Goal: Task Accomplishment & Management: Manage account settings

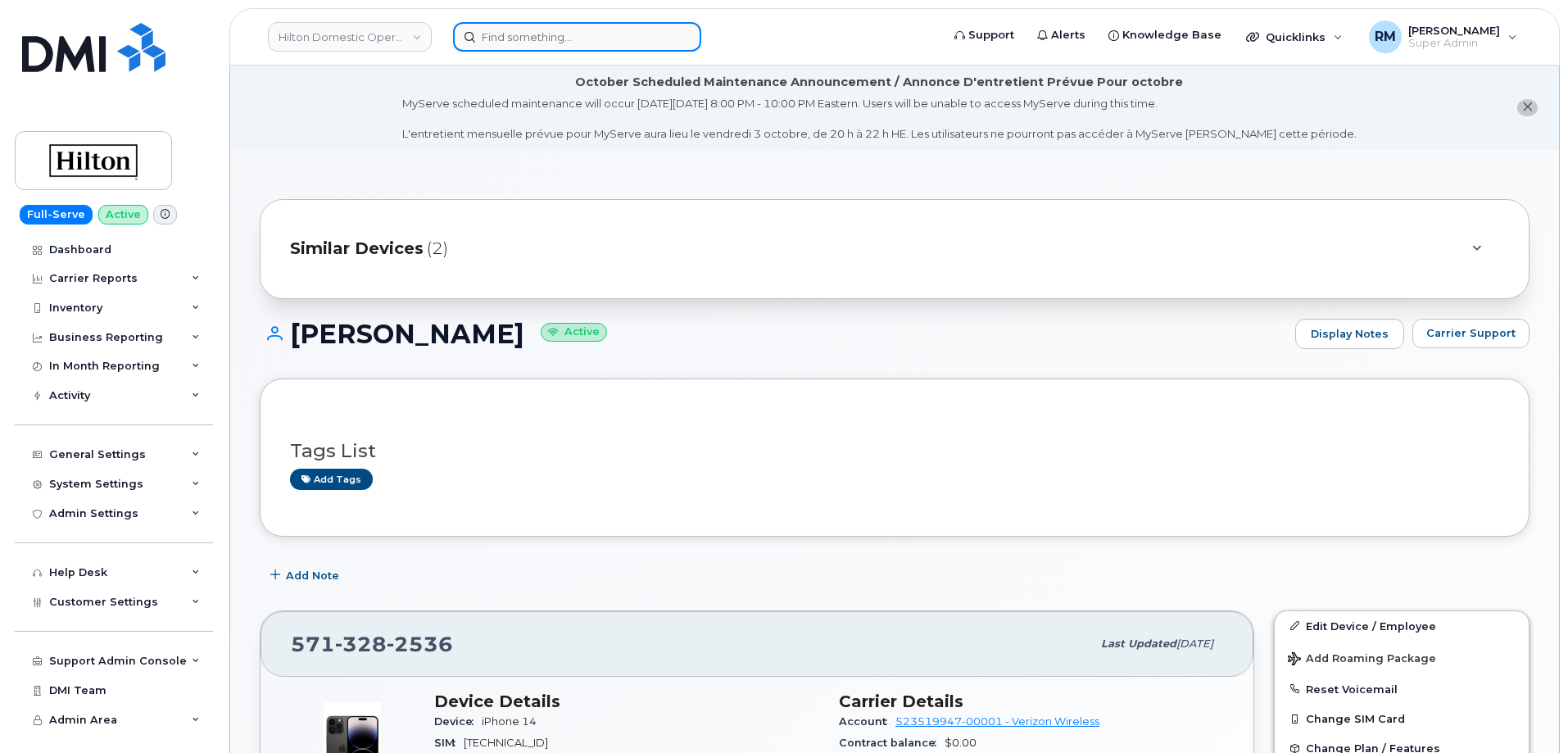
click at [524, 32] on input at bounding box center [577, 36] width 248 height 29
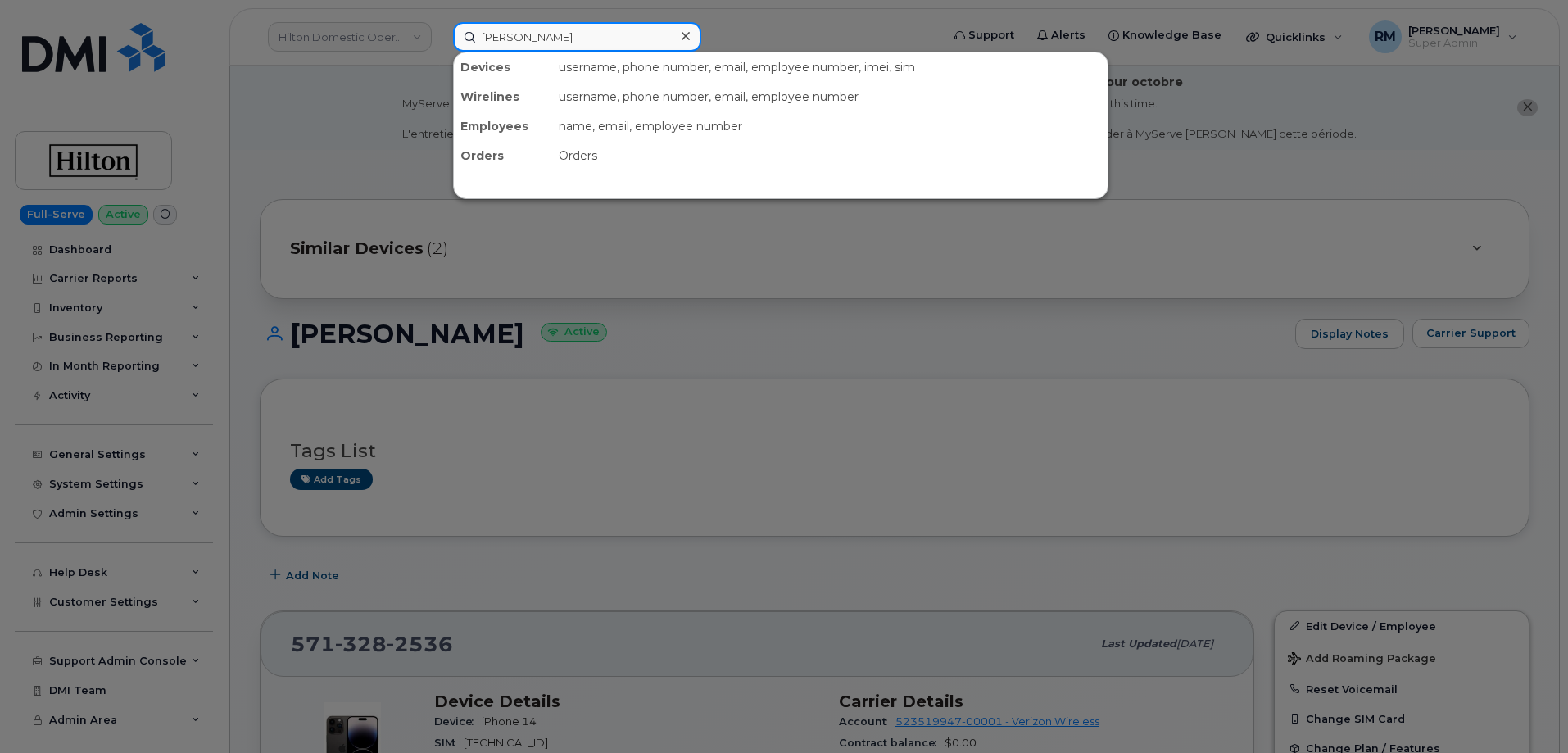
type input "danny hughes"
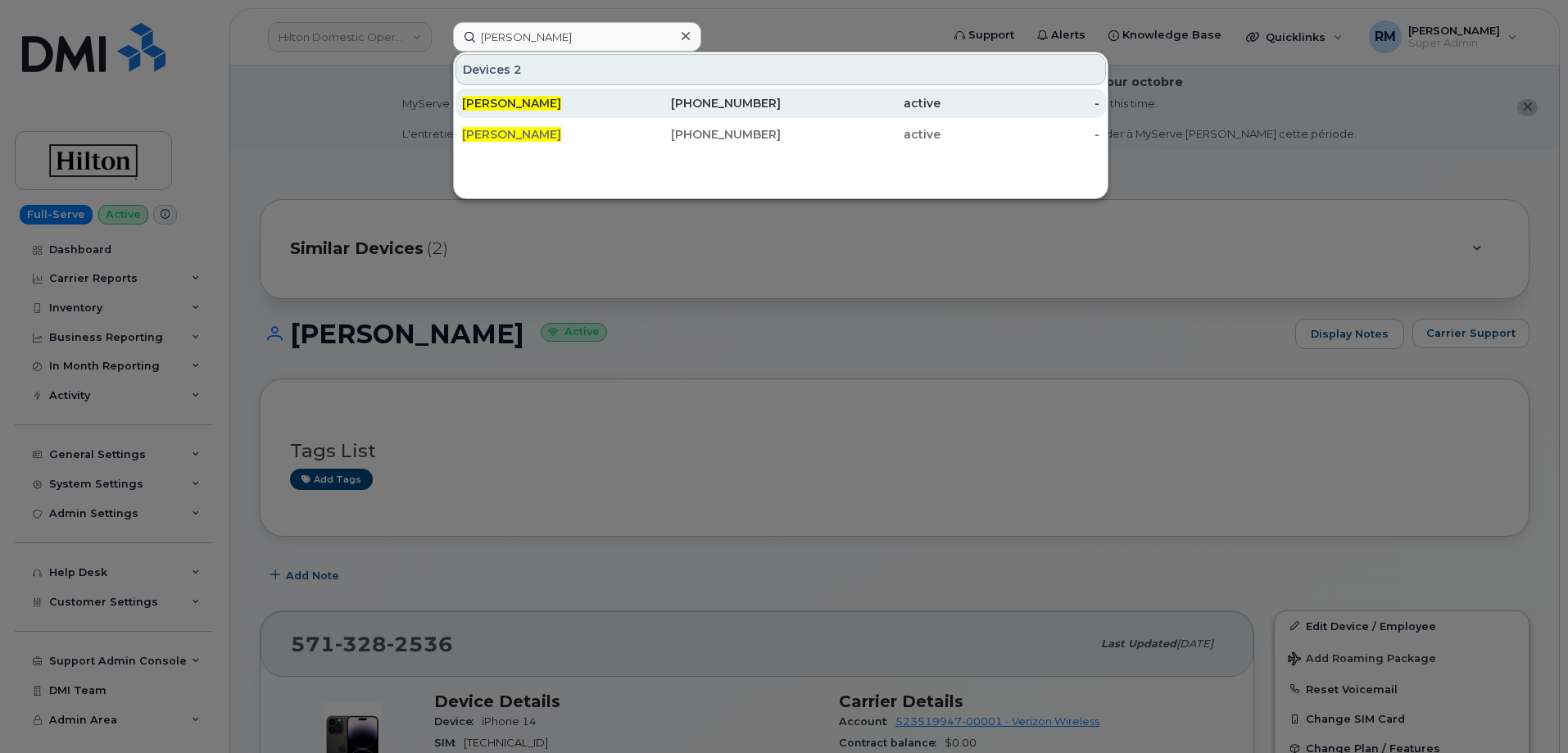
click at [523, 108] on span "DANNY HUGHES" at bounding box center [512, 103] width 99 height 15
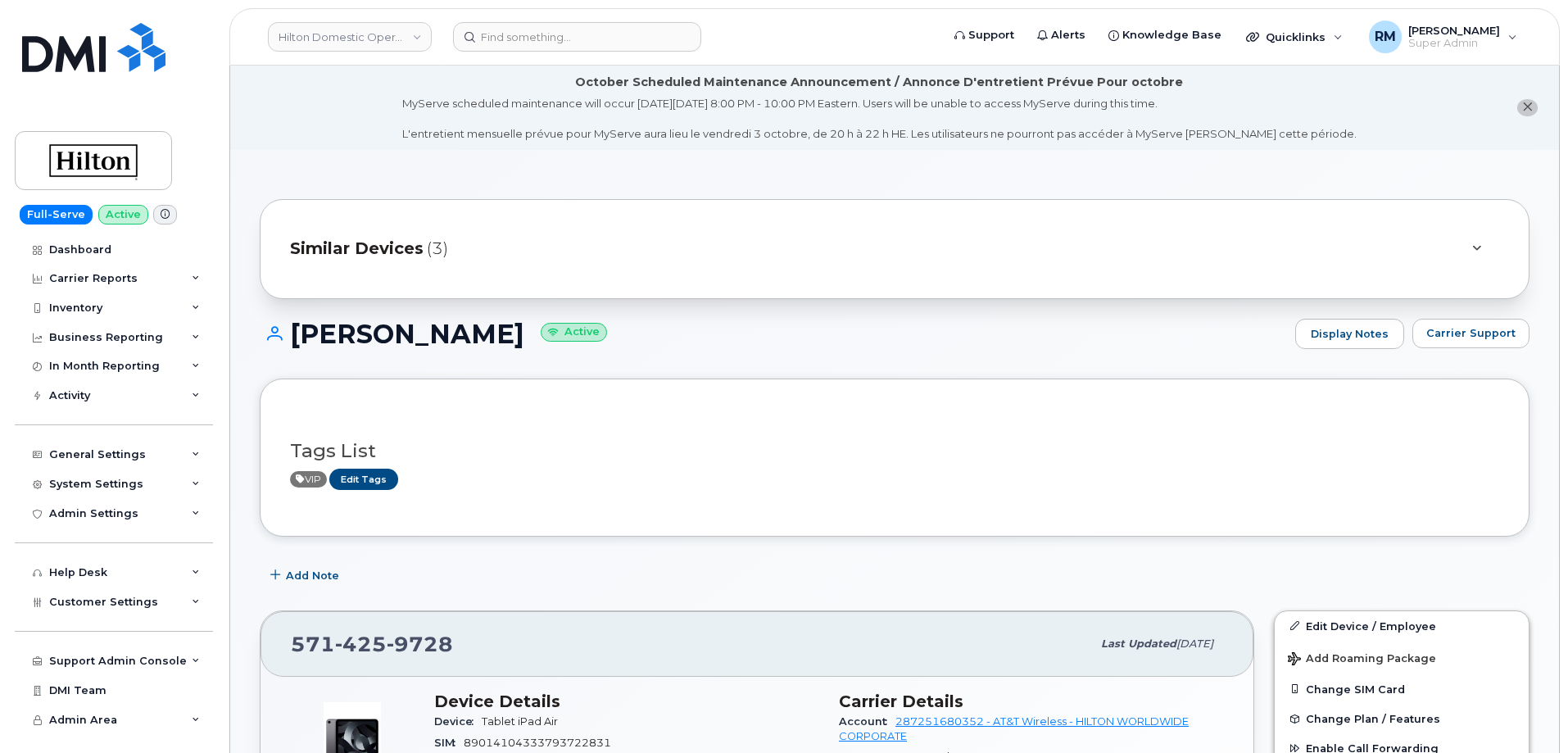
click at [379, 240] on span "Similar Devices" at bounding box center [357, 248] width 133 height 24
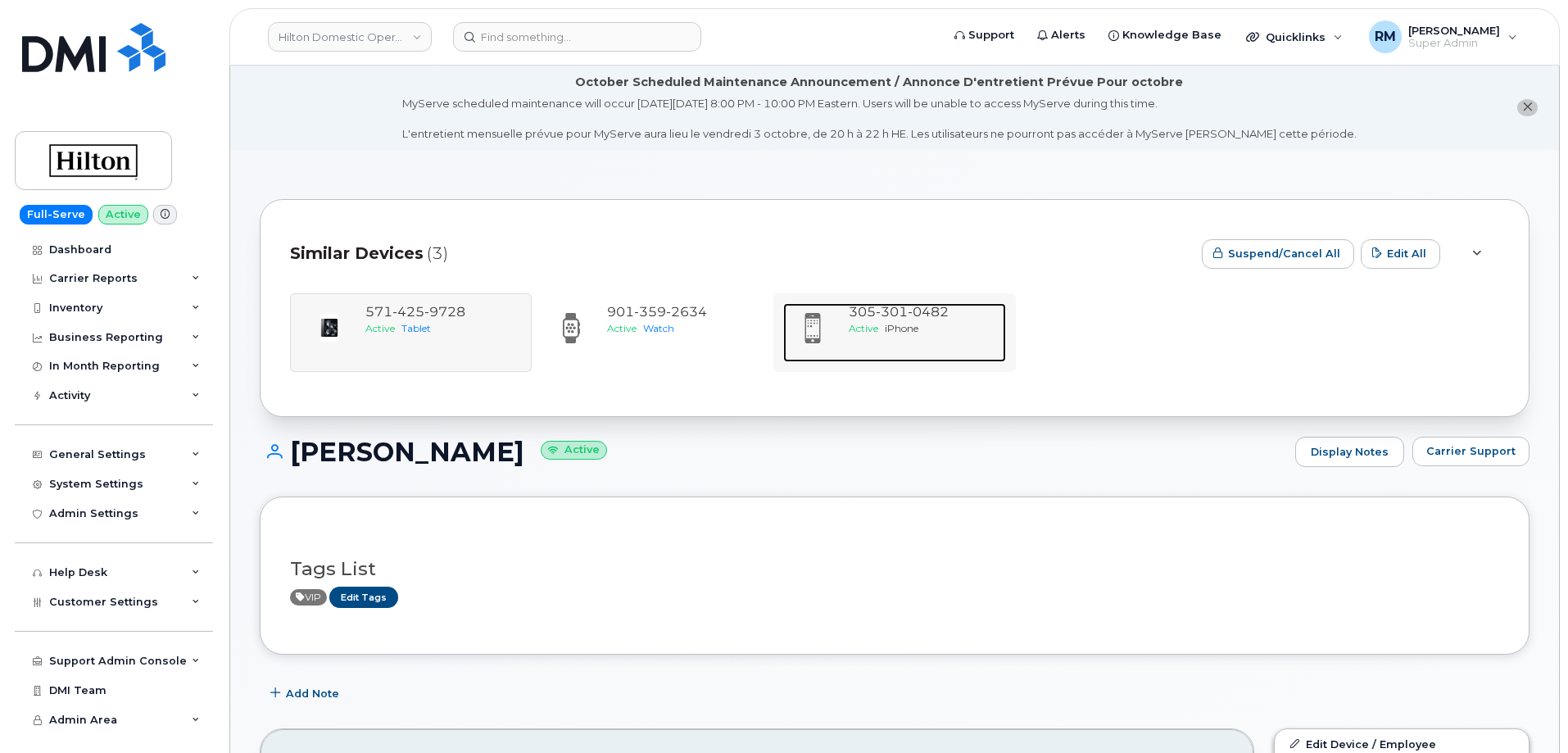
click at [886, 313] on span "301" at bounding box center [892, 311] width 32 height 16
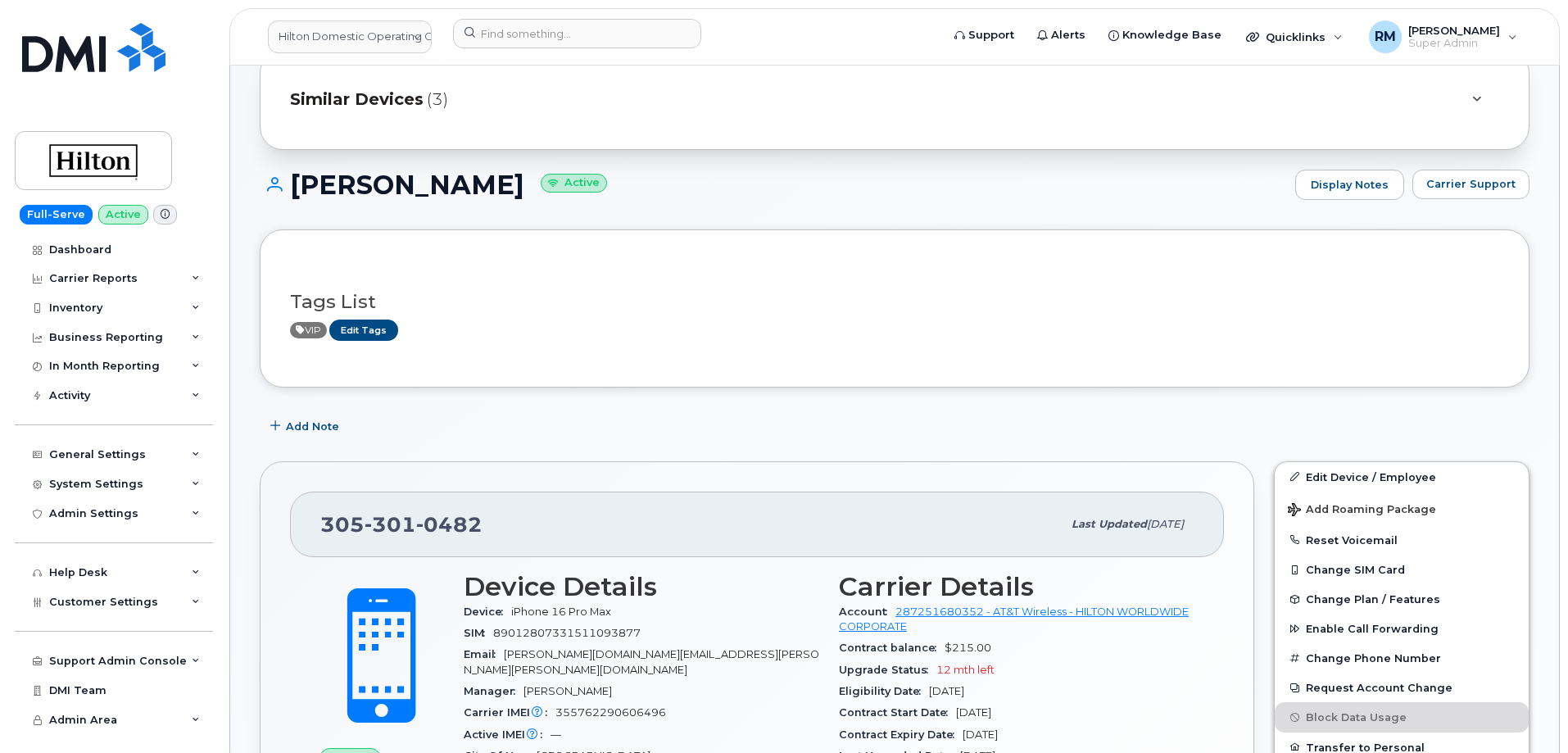
scroll to position [164, 0]
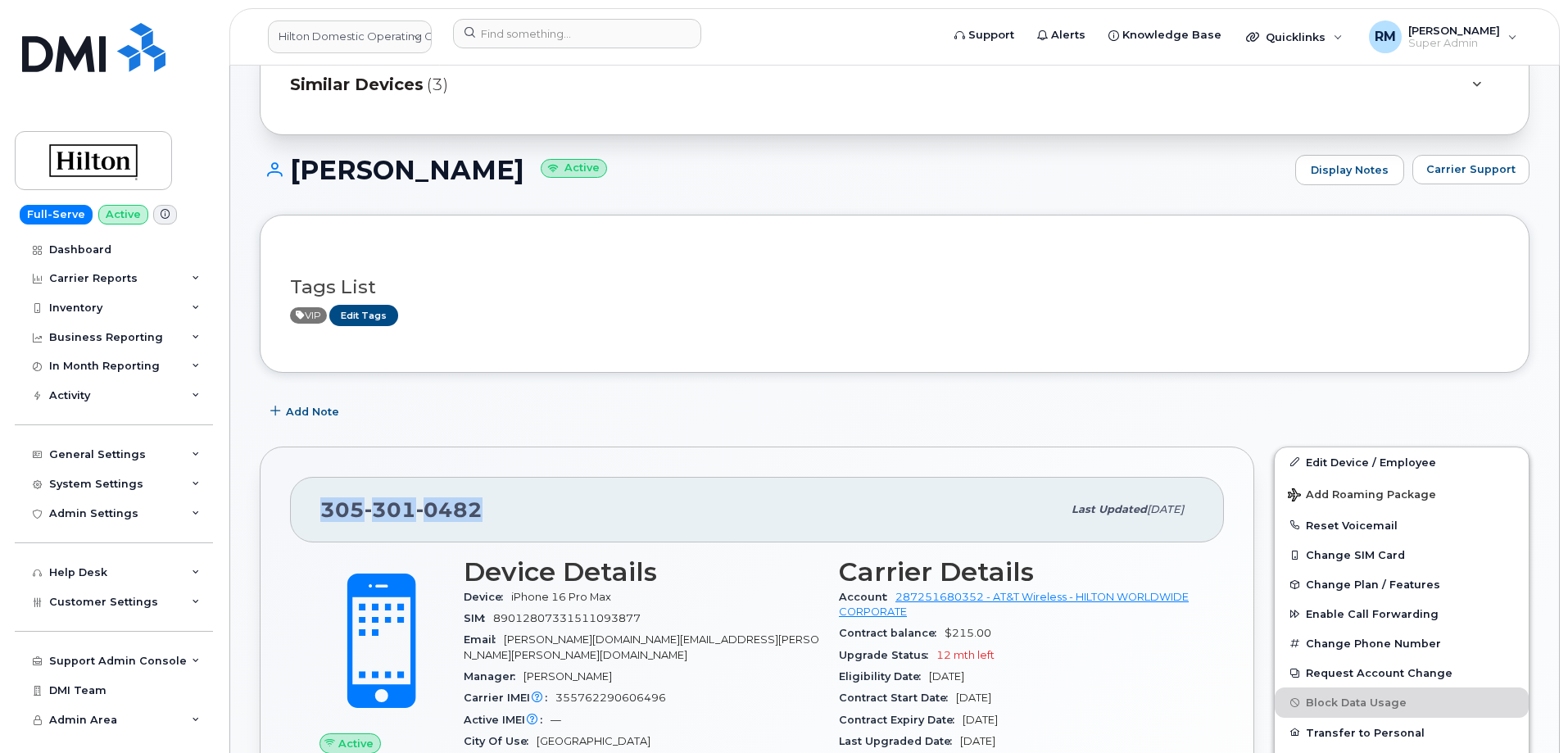
drag, startPoint x: 492, startPoint y: 505, endPoint x: 305, endPoint y: 515, distance: 187.3
click at [305, 515] on div "305 301 0482 Last updated Sep 19, 2025" at bounding box center [757, 510] width 934 height 65
copy span "305 301 0482"
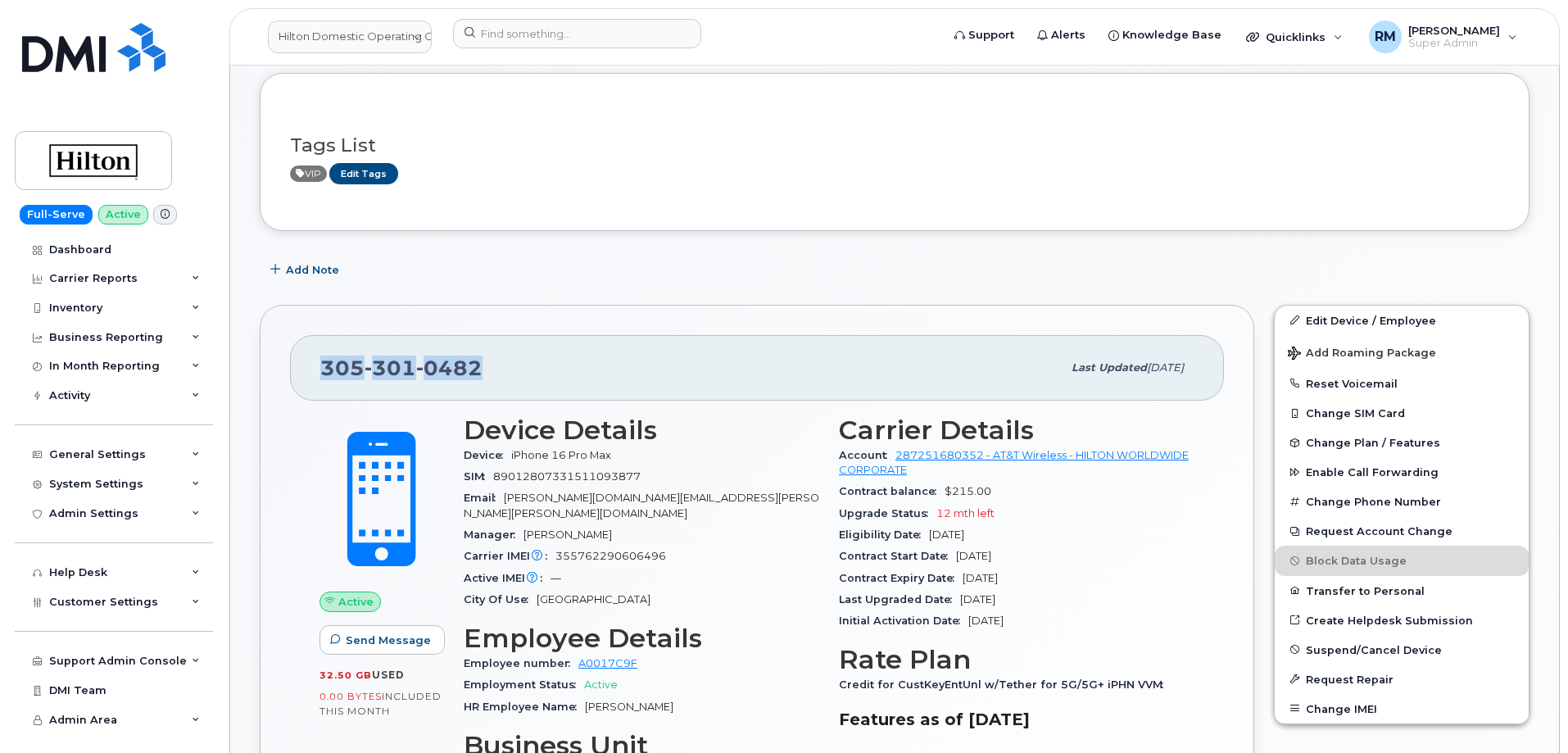
scroll to position [328, 0]
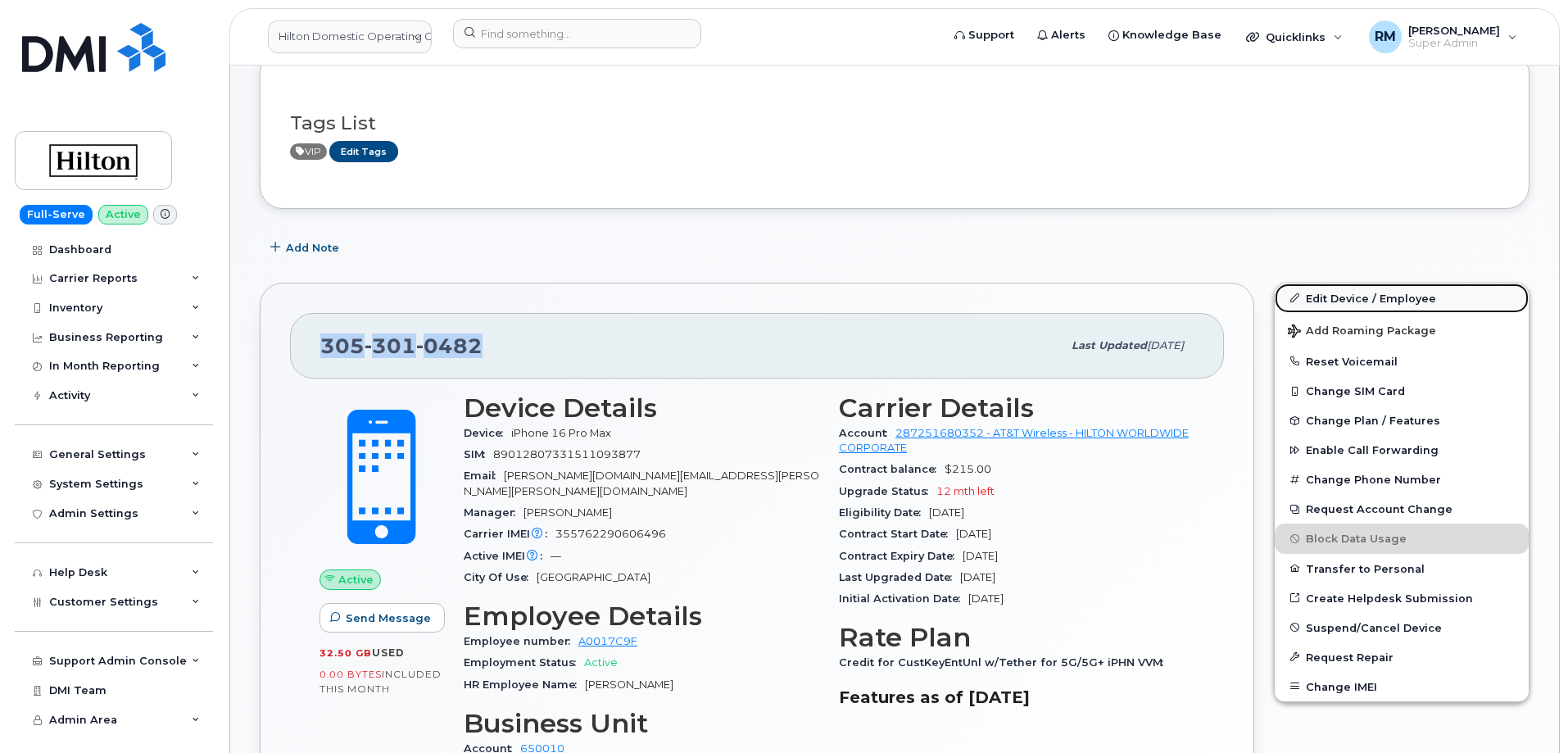
click at [1339, 298] on link "Edit Device / Employee" at bounding box center [1401, 298] width 254 height 29
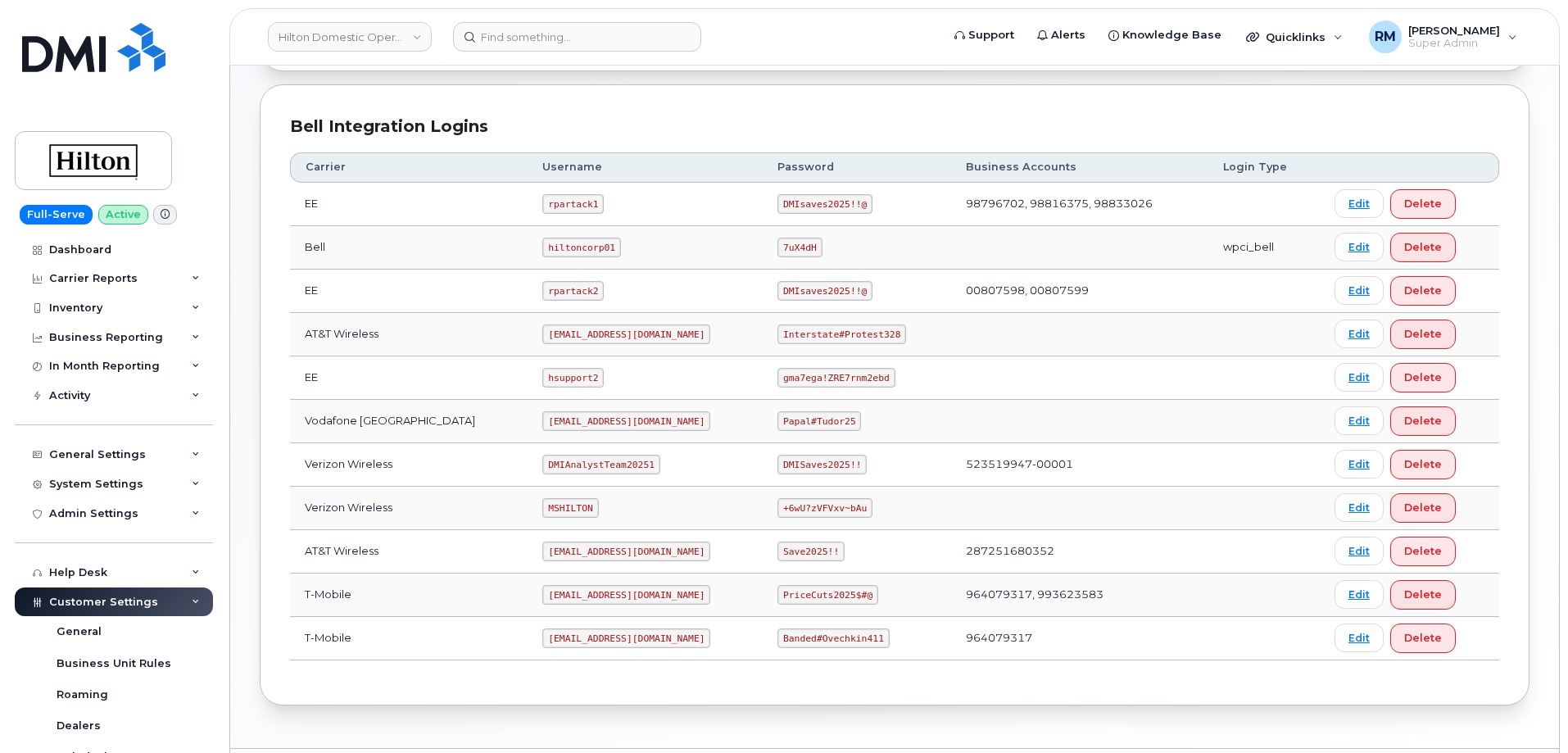
scroll to position [410, 0]
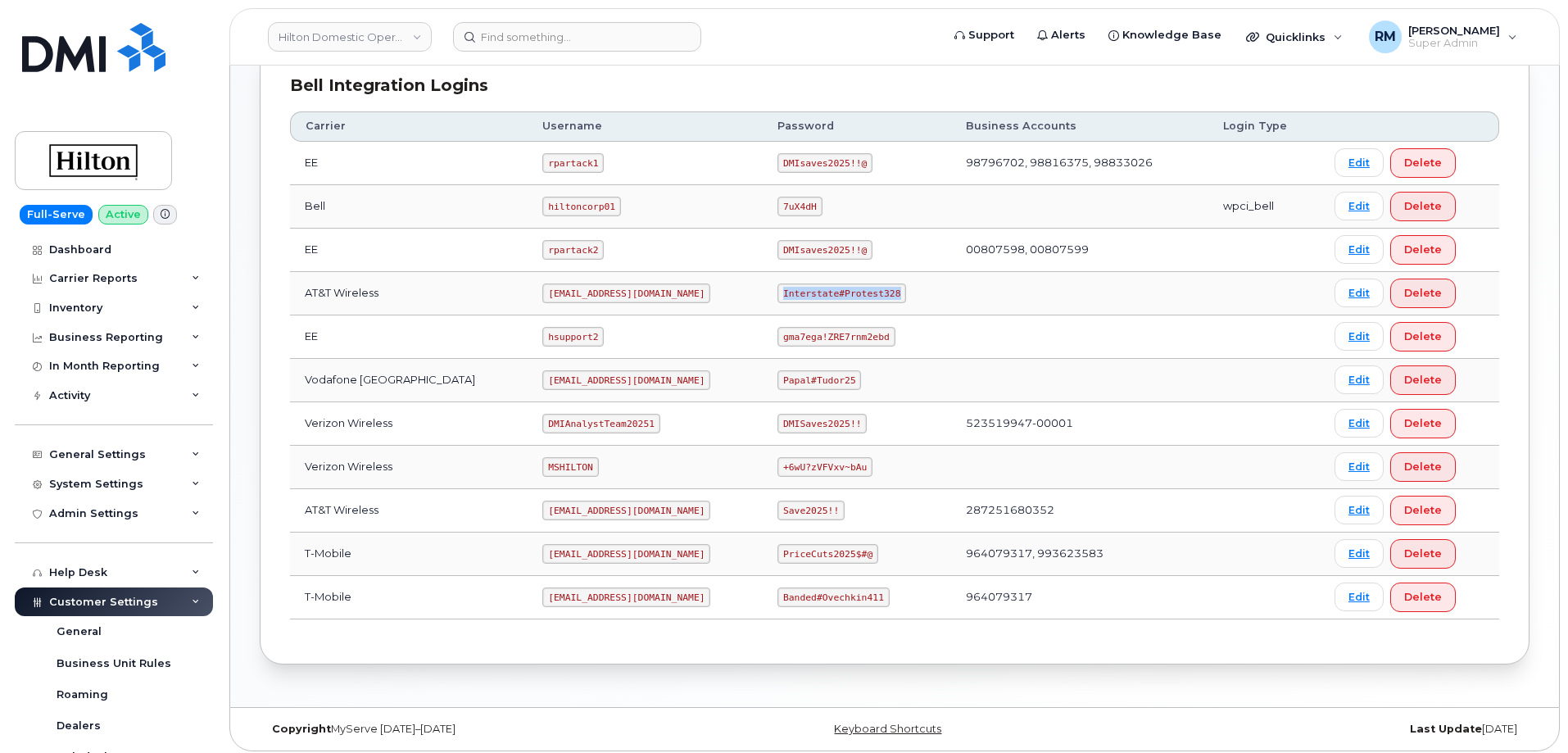
drag, startPoint x: 764, startPoint y: 295, endPoint x: 878, endPoint y: 292, distance: 114.0
click at [878, 292] on code "Interstate#Protest328" at bounding box center [841, 293] width 128 height 19
copy code "Interstate#Protest328"
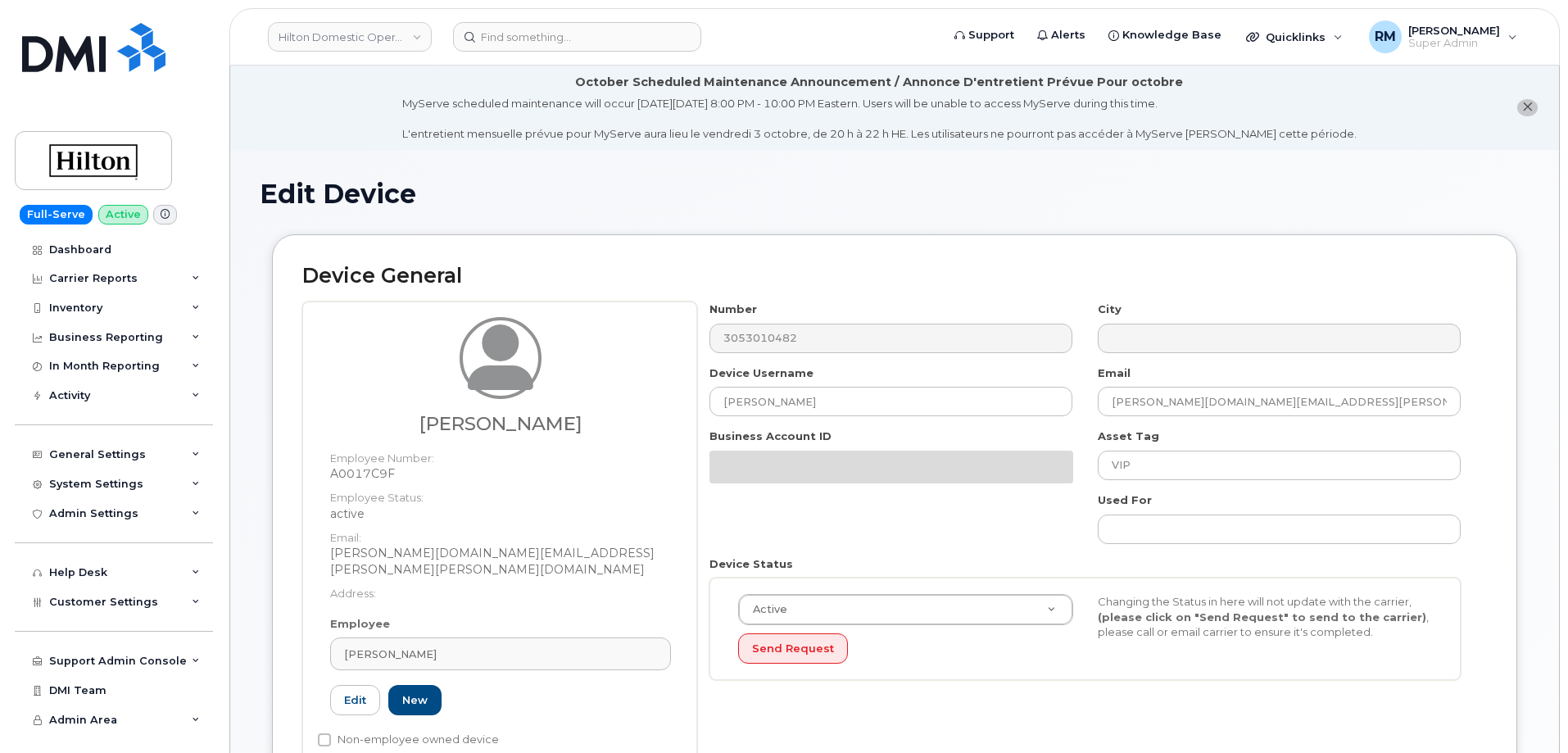
select select "34080332"
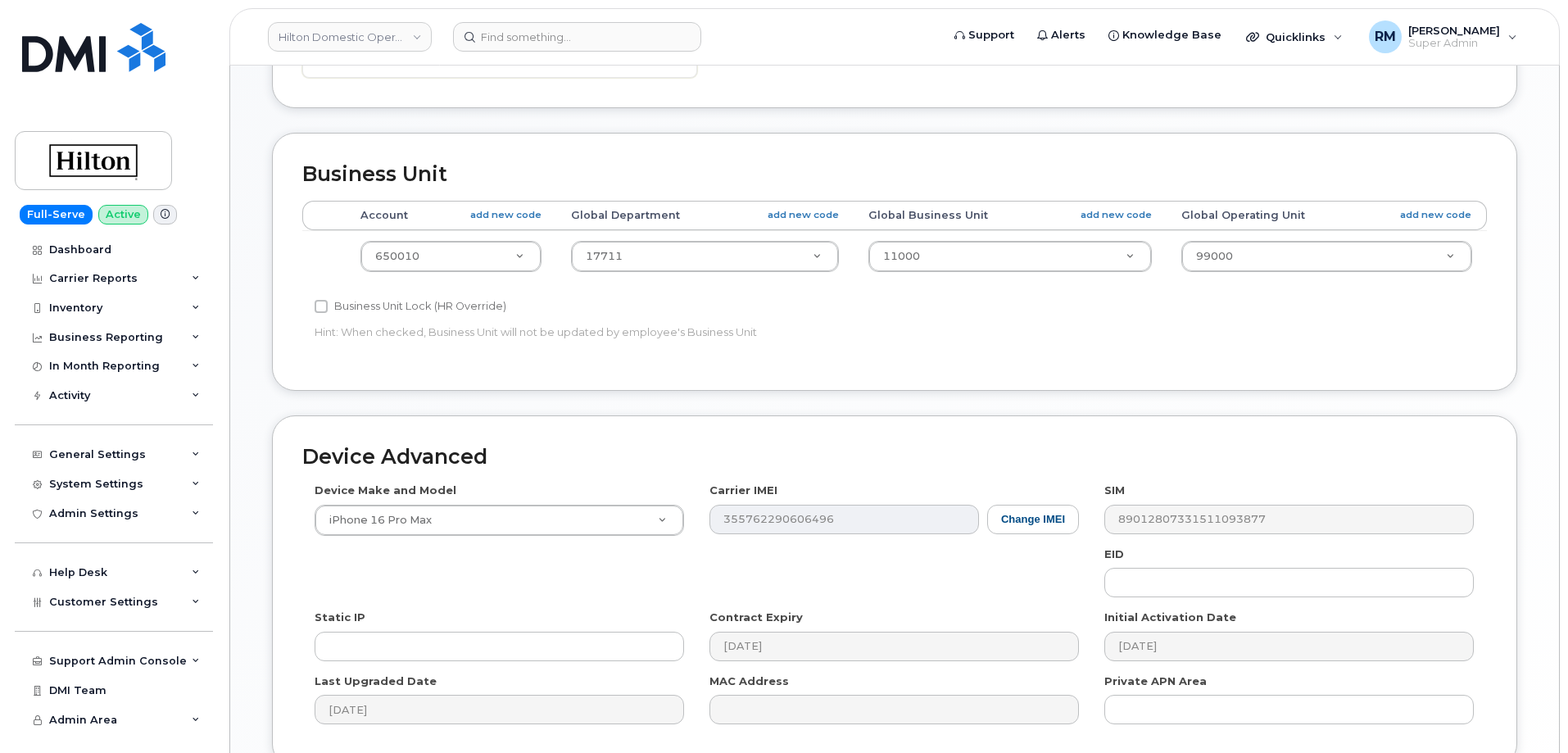
scroll to position [819, 0]
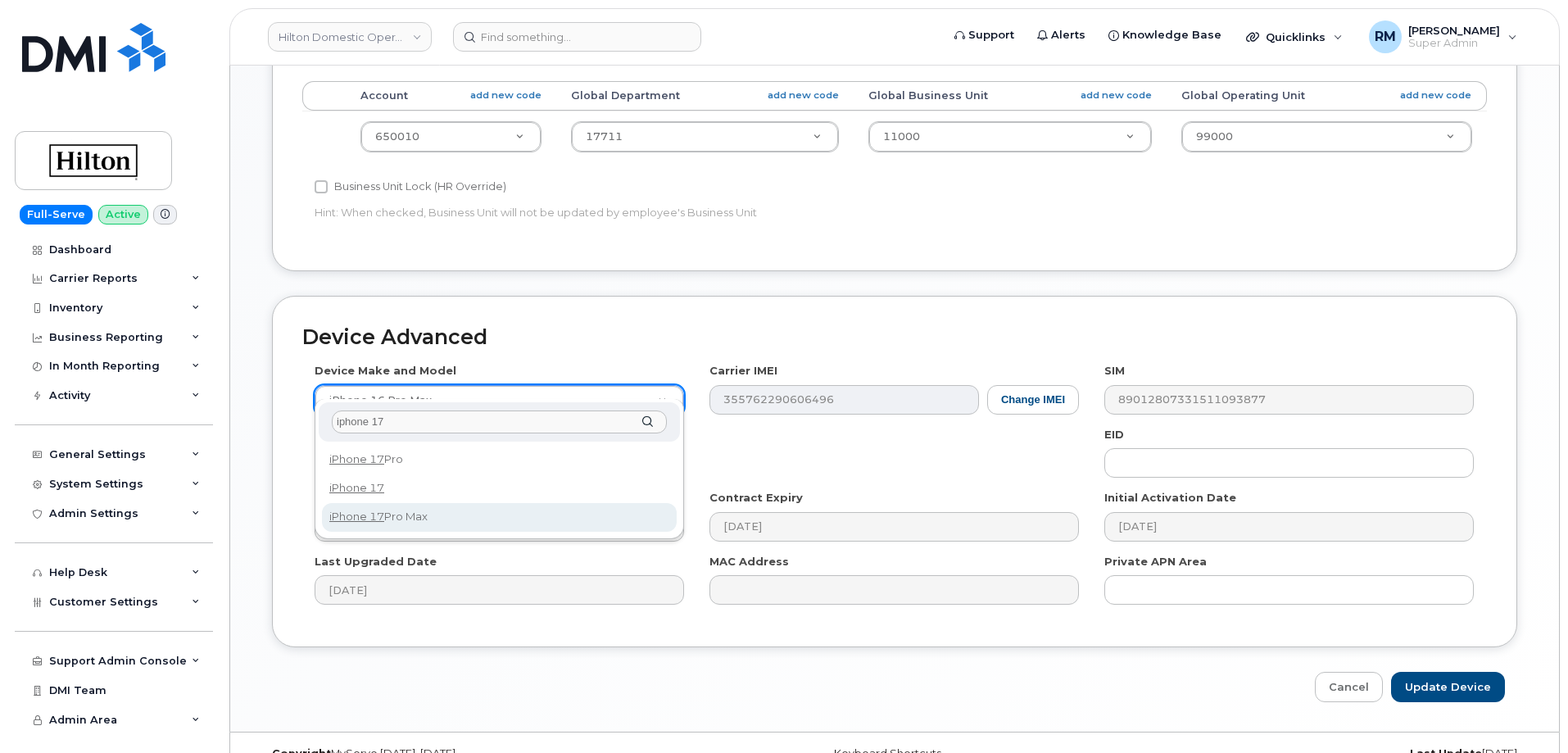
type input "iphone 17"
select select "3441"
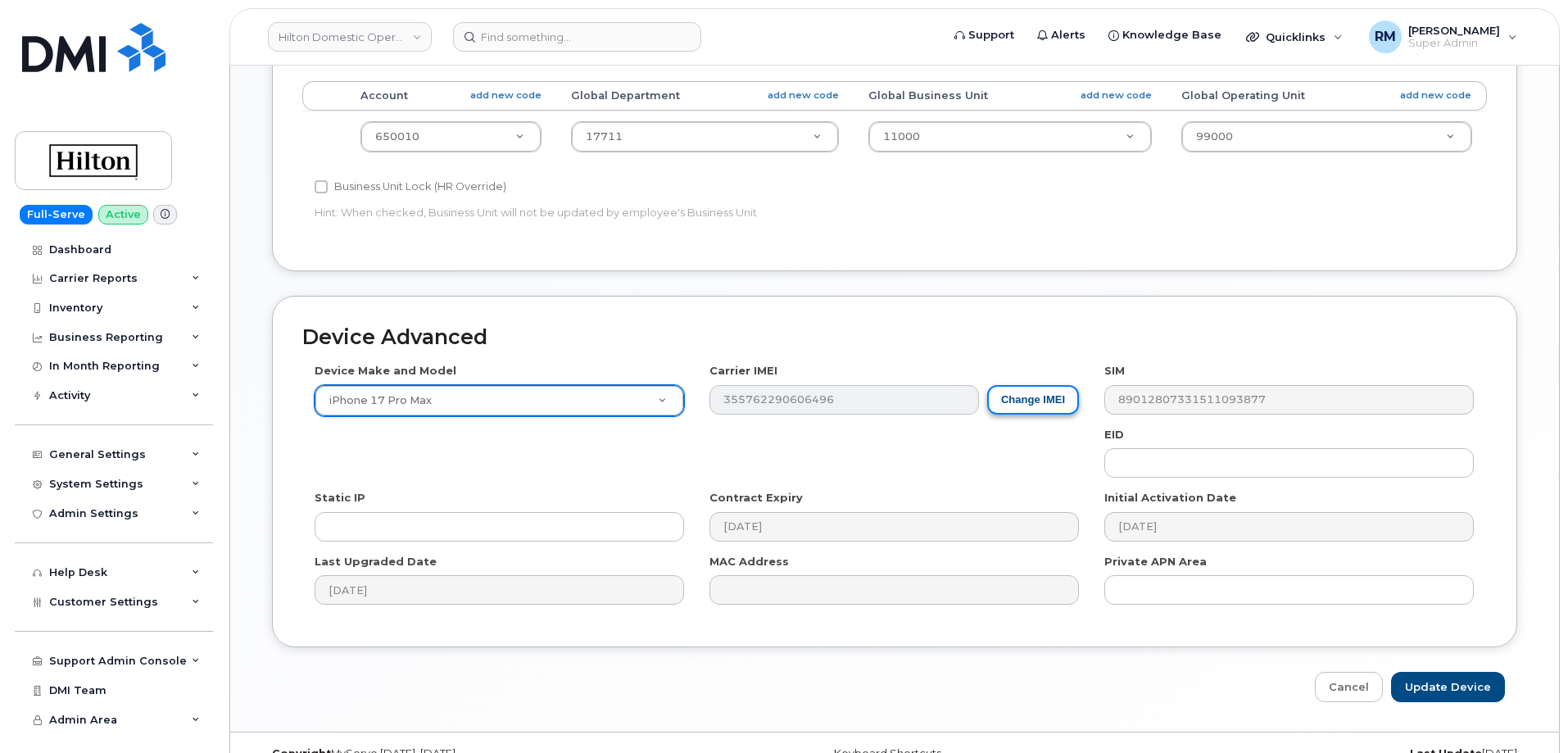
click at [1047, 385] on button "Change IMEI" at bounding box center [1032, 400] width 91 height 30
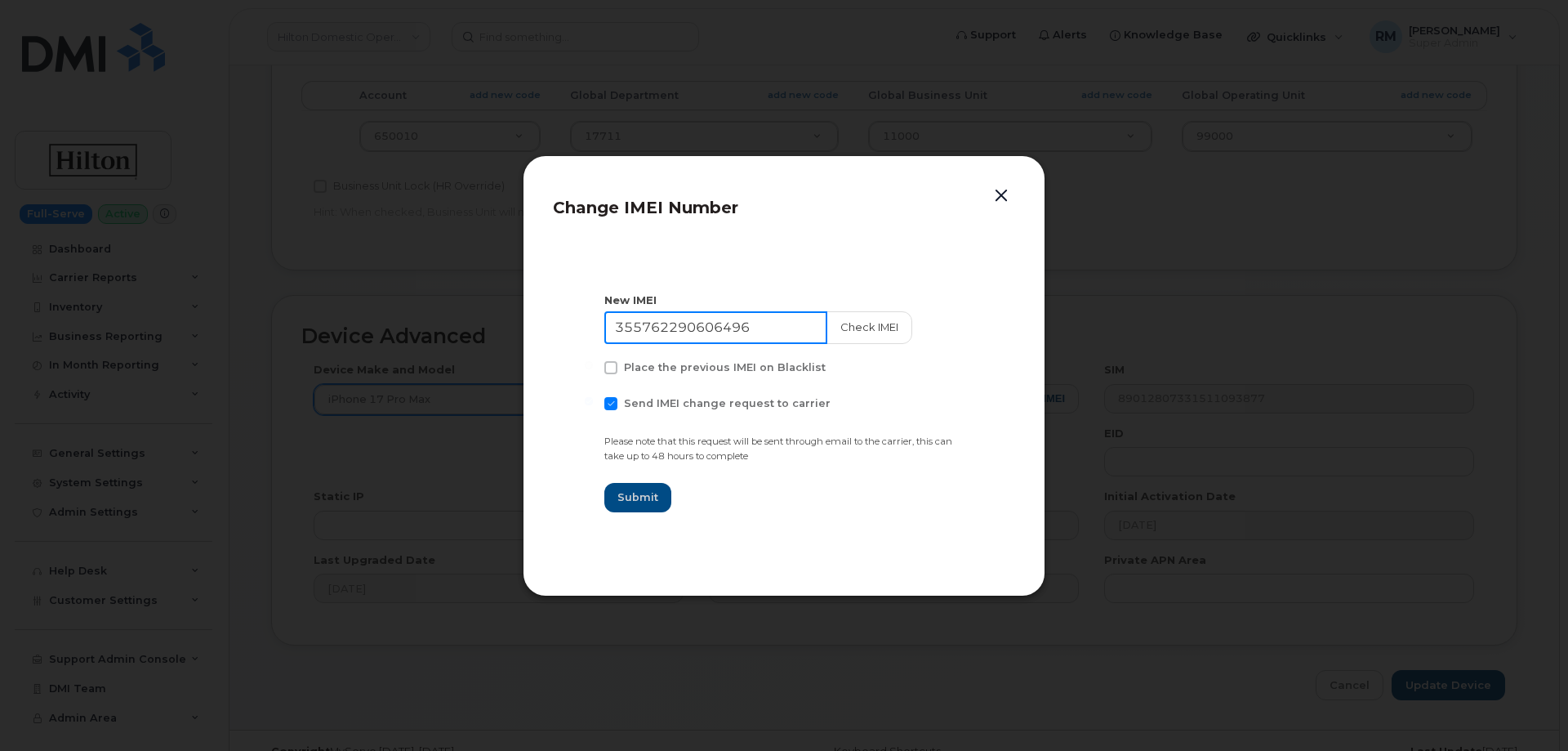
click at [700, 328] on input "355762290606496" at bounding box center [715, 327] width 223 height 33
paste input "7431264355948"
type input "357431264355948"
click at [612, 404] on span at bounding box center [611, 404] width 13 height 13
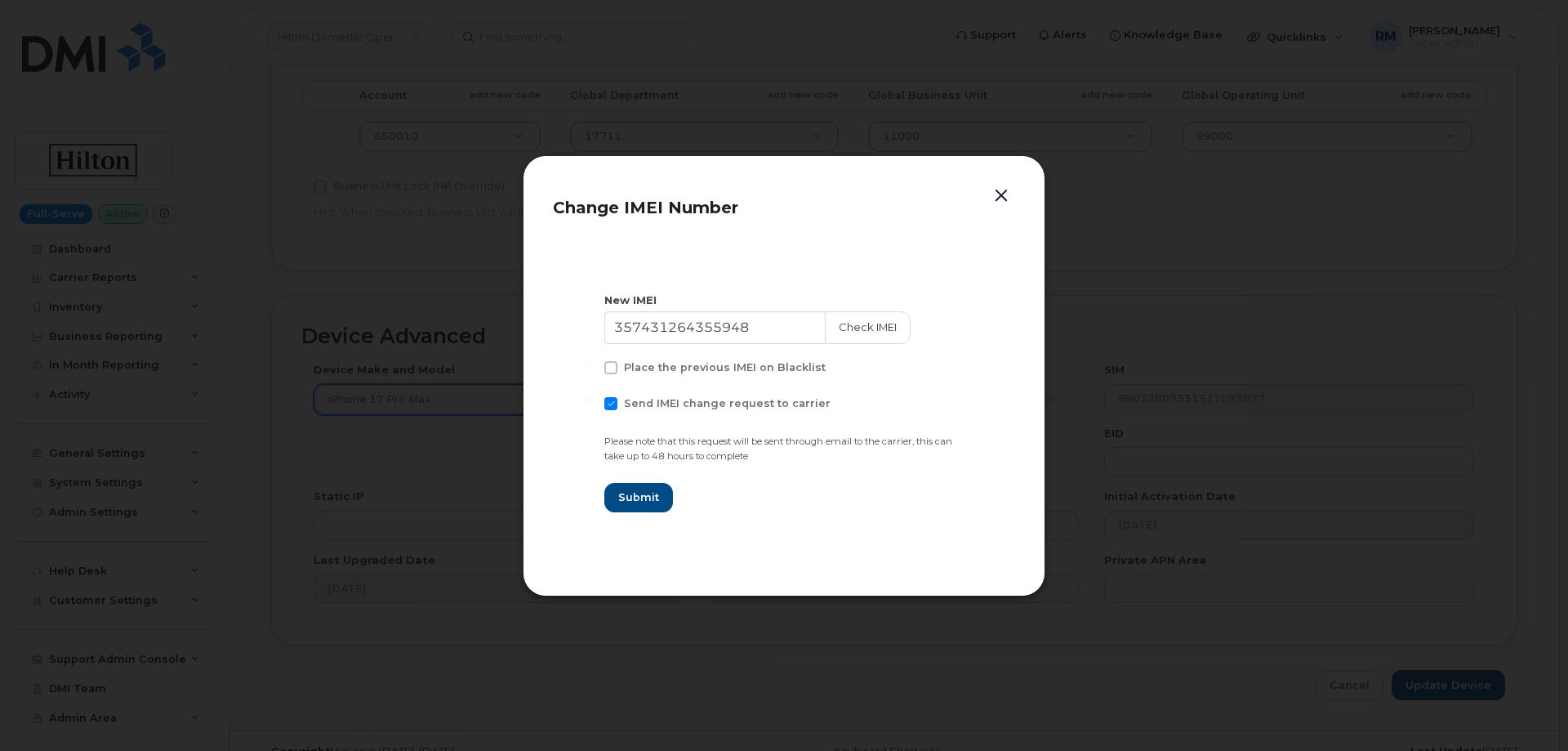
click at [593, 404] on input "Send IMEI change request to carrier" at bounding box center [589, 401] width 8 height 8
checkbox input "false"
click at [641, 496] on span "Submit" at bounding box center [638, 497] width 41 height 16
type input "357431264355948"
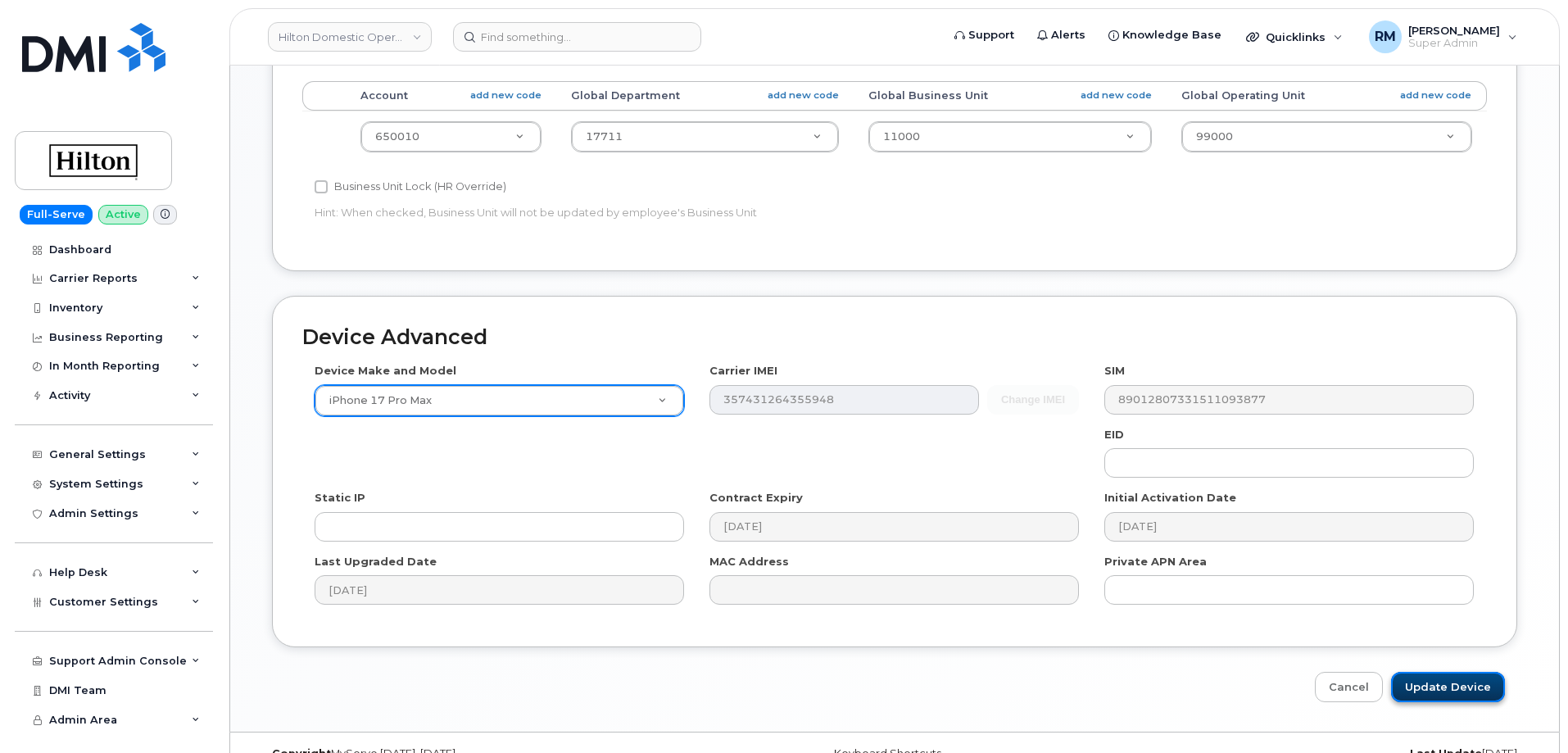
click at [1455, 672] on input "Update Device" at bounding box center [1448, 688] width 114 height 30
type input "Saving..."
